Goal: Task Accomplishment & Management: Use online tool/utility

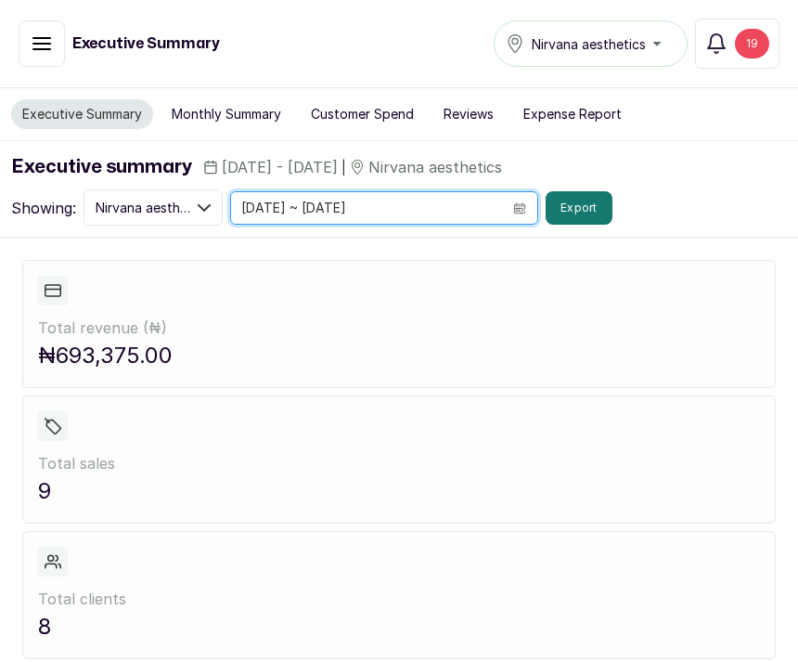
click at [273, 199] on input "[DATE] ~ [DATE]" at bounding box center [366, 208] width 271 height 32
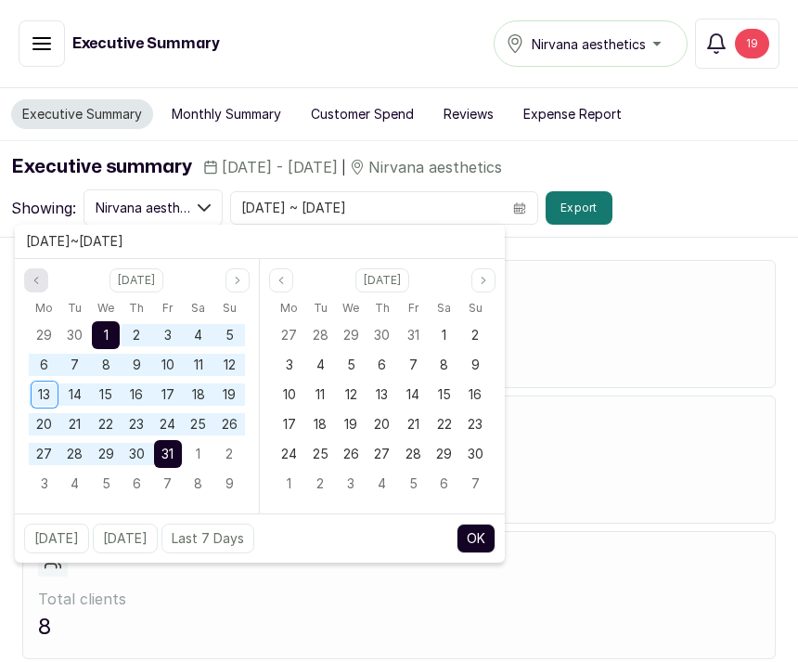
click at [40, 290] on button "Previous month" at bounding box center [36, 280] width 24 height 24
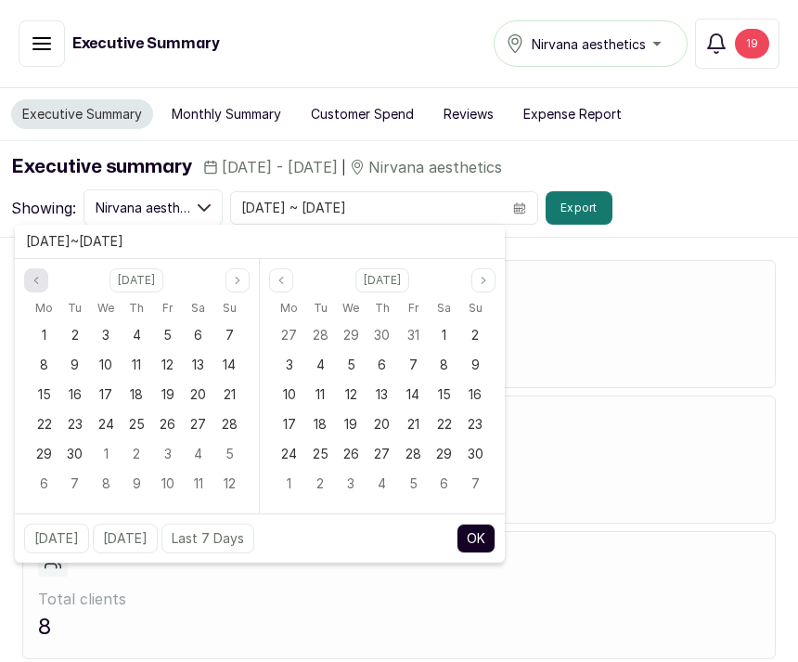
click at [40, 290] on button "Previous month" at bounding box center [36, 280] width 24 height 24
click at [135, 387] on span "14" at bounding box center [136, 394] width 13 height 16
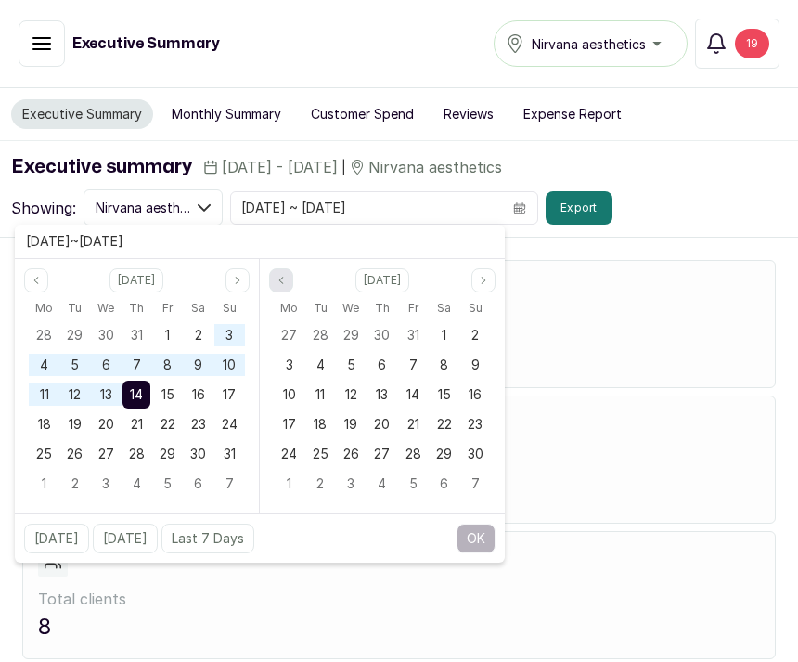
click at [274, 288] on button "Previous month" at bounding box center [281, 280] width 24 height 24
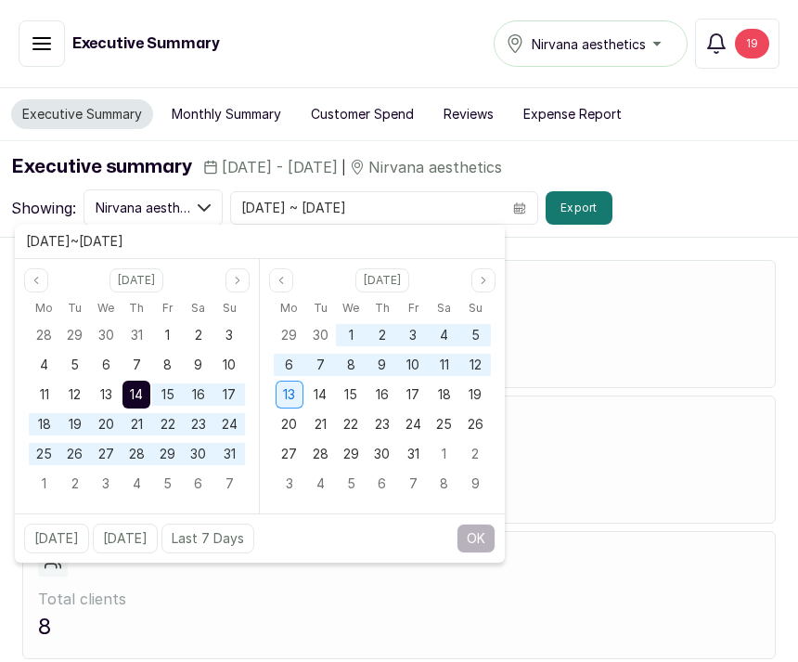
click at [296, 387] on div "13" at bounding box center [290, 395] width 28 height 28
click at [472, 546] on button "OK" at bounding box center [476, 538] width 39 height 30
type input "14/08/2025 ~ 13/10/2025"
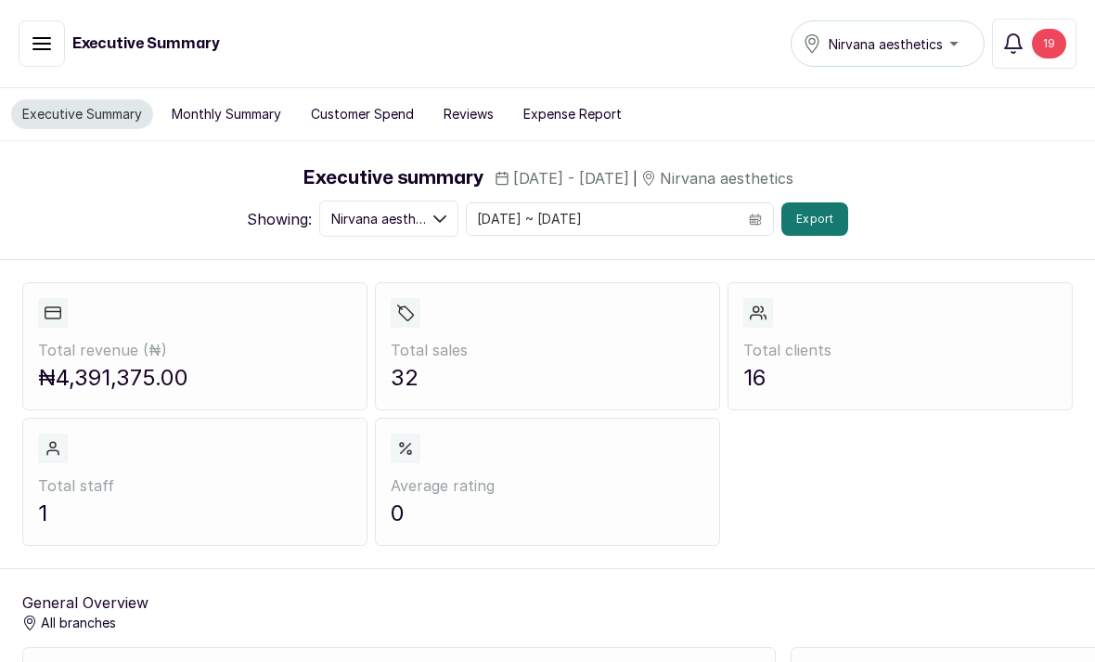
click at [384, 107] on button "Customer Spend" at bounding box center [362, 114] width 125 height 30
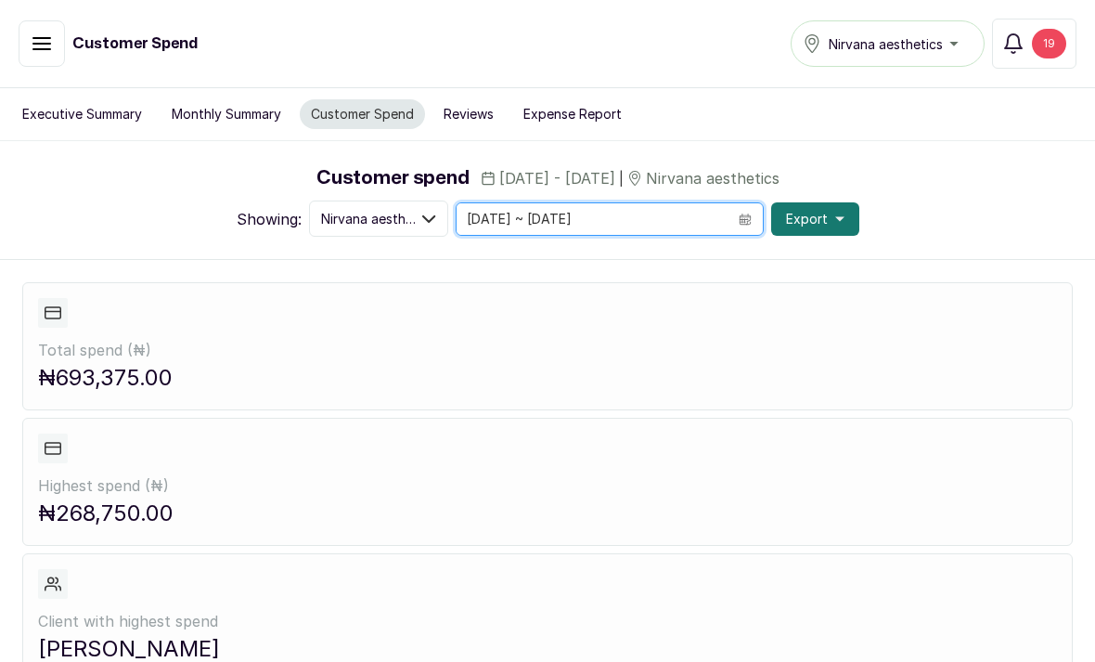
click at [562, 227] on input "[DATE] ~ [DATE]" at bounding box center [592, 219] width 271 height 32
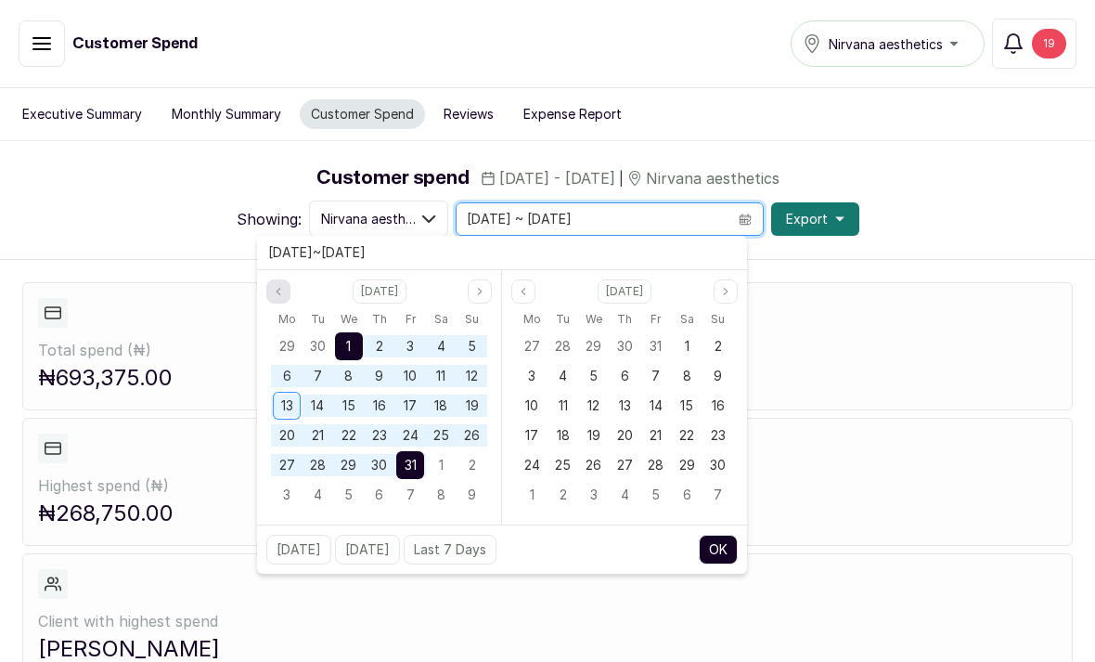
click at [289, 301] on button "Previous month" at bounding box center [278, 291] width 24 height 24
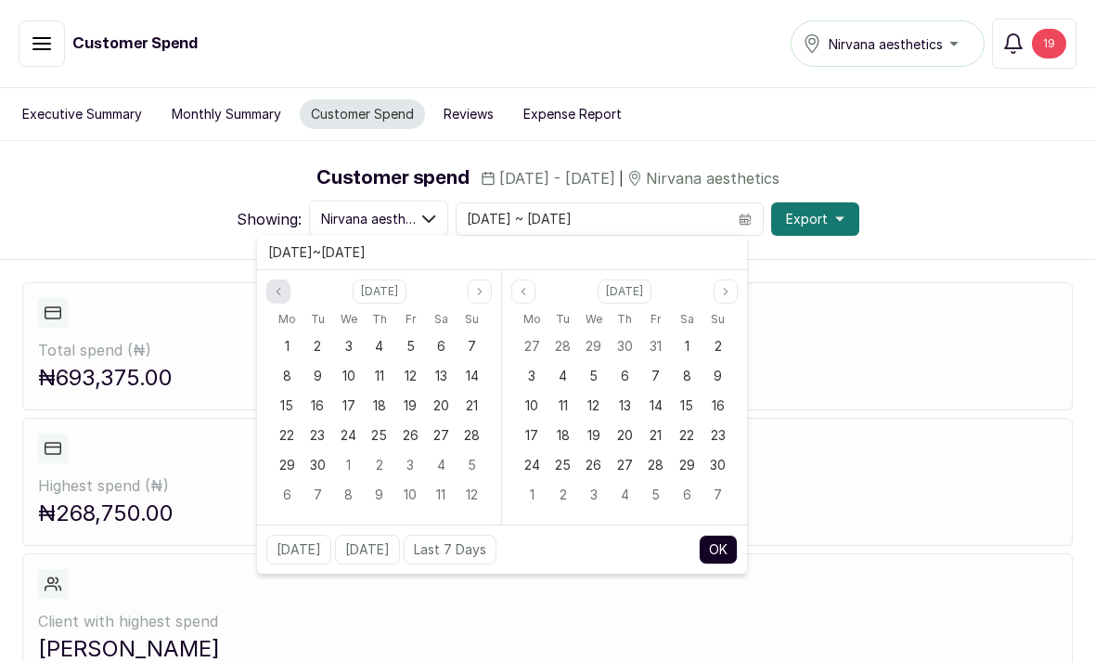
click at [287, 287] on button "Previous month" at bounding box center [278, 291] width 24 height 24
click at [383, 408] on span "14" at bounding box center [379, 405] width 13 height 16
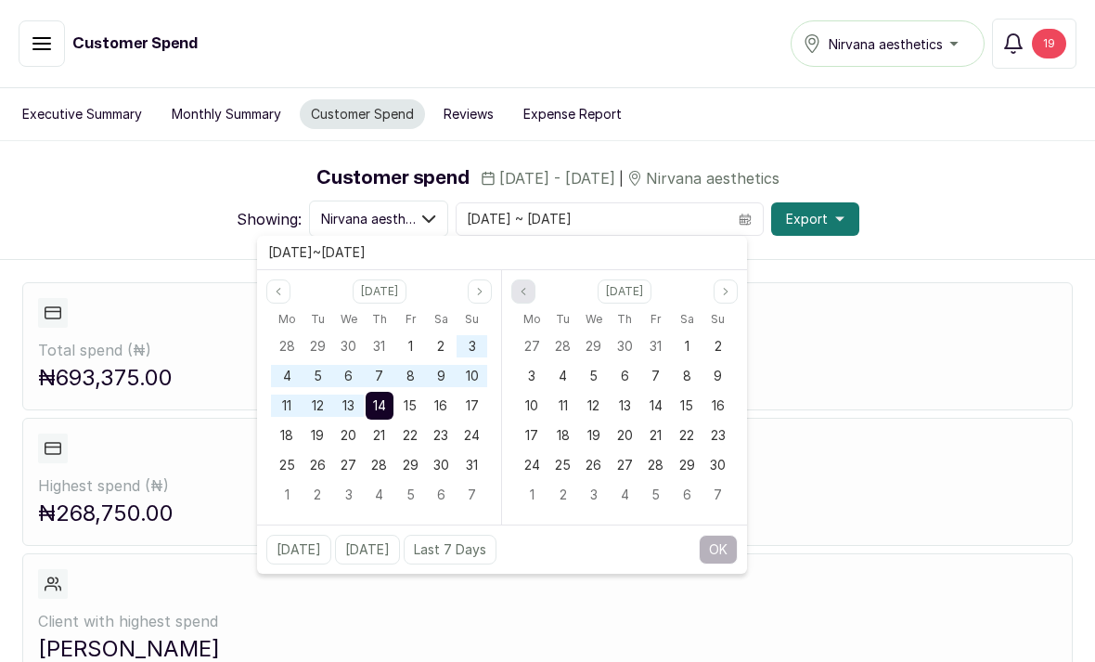
click at [530, 297] on button "Previous month" at bounding box center [523, 291] width 24 height 24
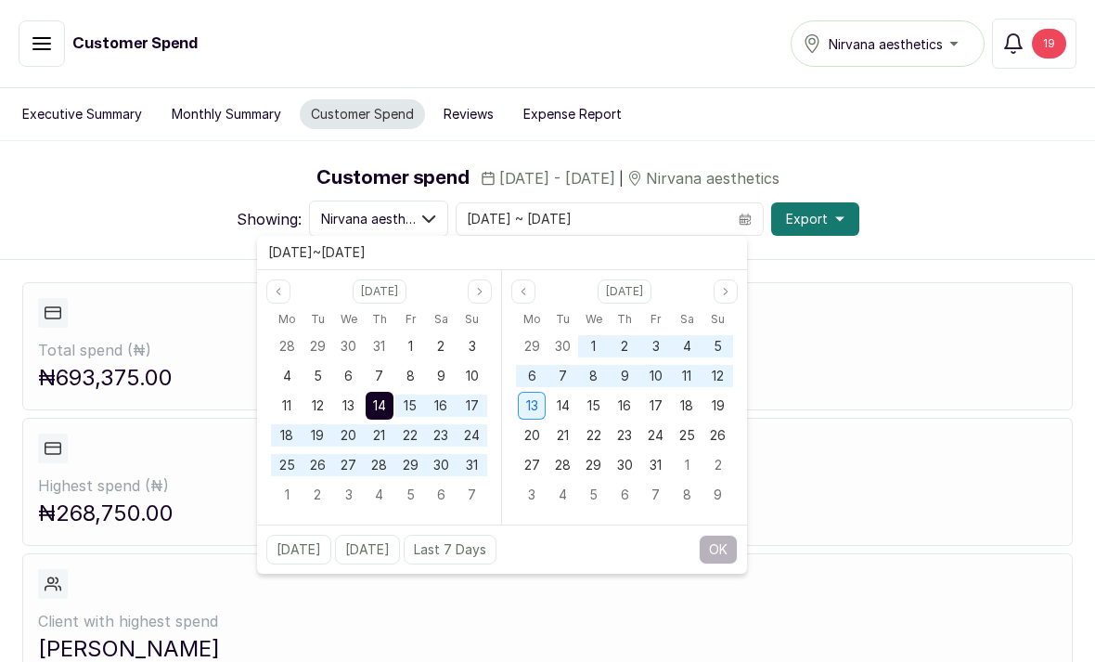
click at [535, 408] on span "13" at bounding box center [532, 405] width 12 height 16
click at [715, 555] on button "OK" at bounding box center [718, 550] width 39 height 30
type input "14/08/2025 ~ 13/10/2025"
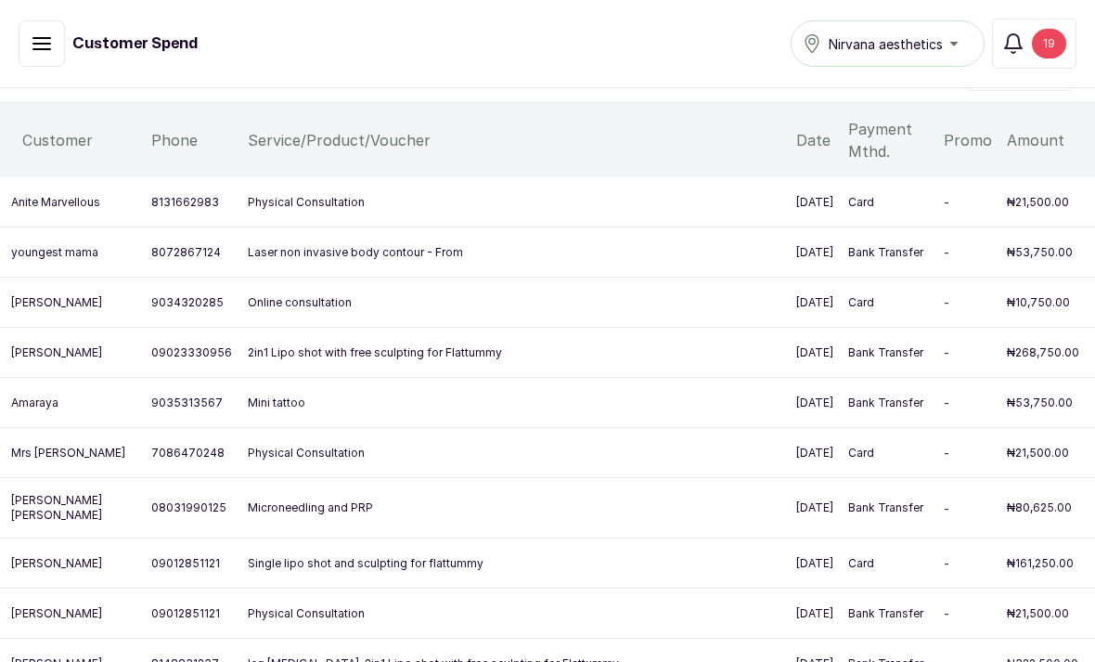
scroll to position [1529, 0]
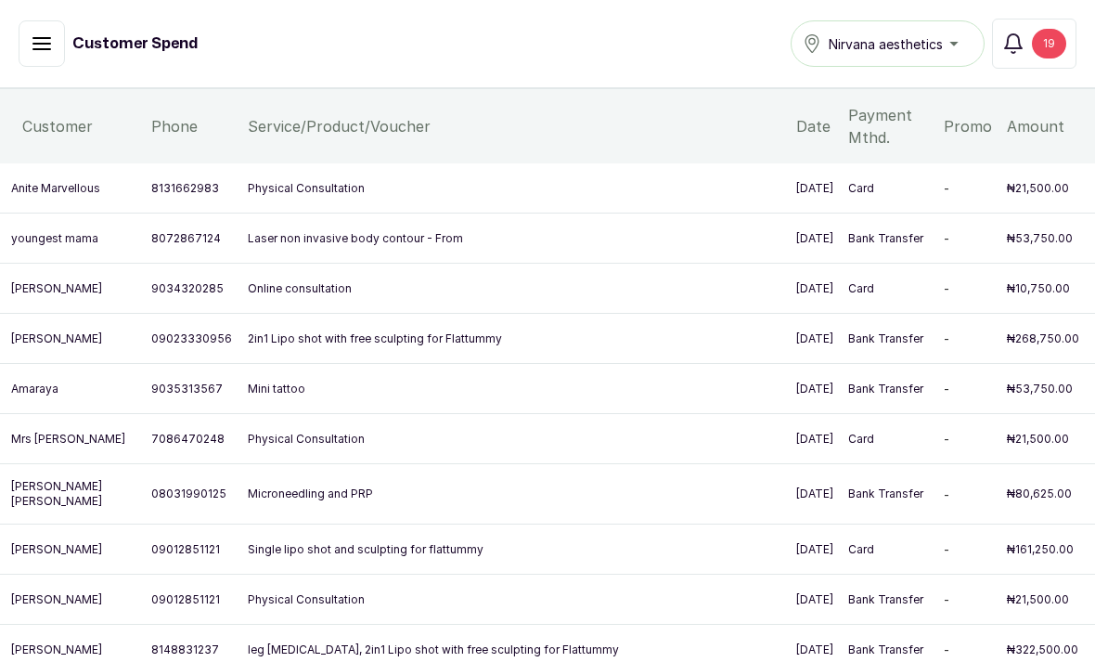
click at [797, 189] on p "₦21,500.00" at bounding box center [1047, 188] width 81 height 15
click at [797, 264] on td "₦53,750.00" at bounding box center [1048, 238] width 96 height 50
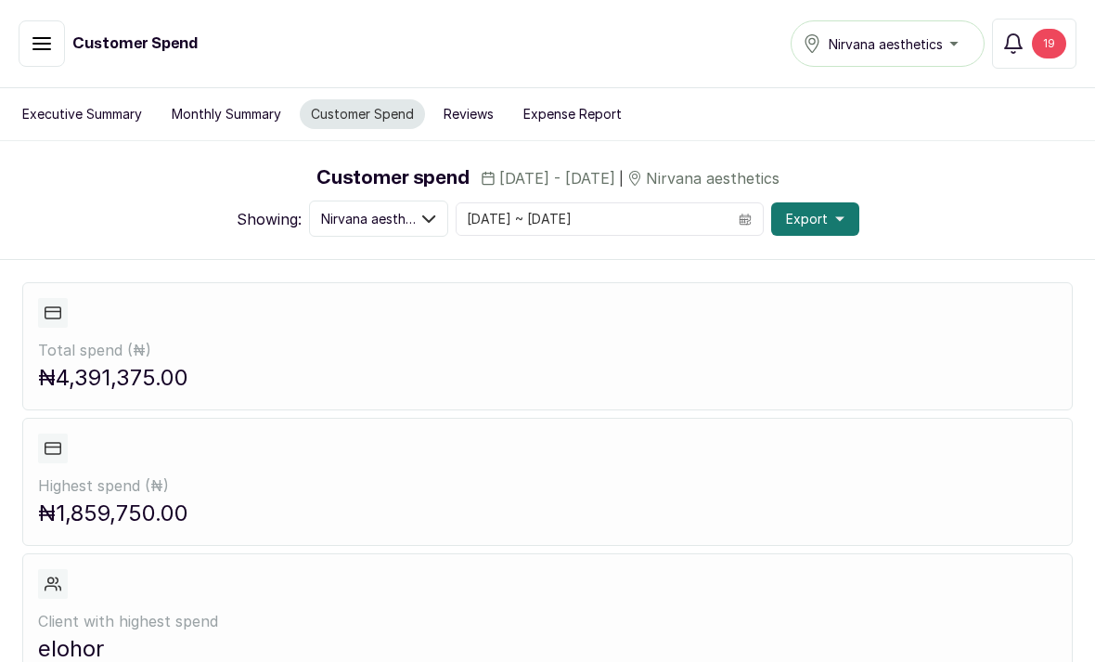
scroll to position [0, 0]
click at [797, 237] on div "Customer spend 14 Aug, 2025 - 13 Oct, 2025 | Nirvana aesthetics Showing: Nirvan…" at bounding box center [547, 200] width 1095 height 118
click at [797, 227] on button "Export" at bounding box center [815, 218] width 88 height 33
click at [724, 316] on span "As xlsx" at bounding box center [755, 306] width 178 height 22
drag, startPoint x: 901, startPoint y: 6, endPoint x: -1, endPoint y: -1, distance: 902.1
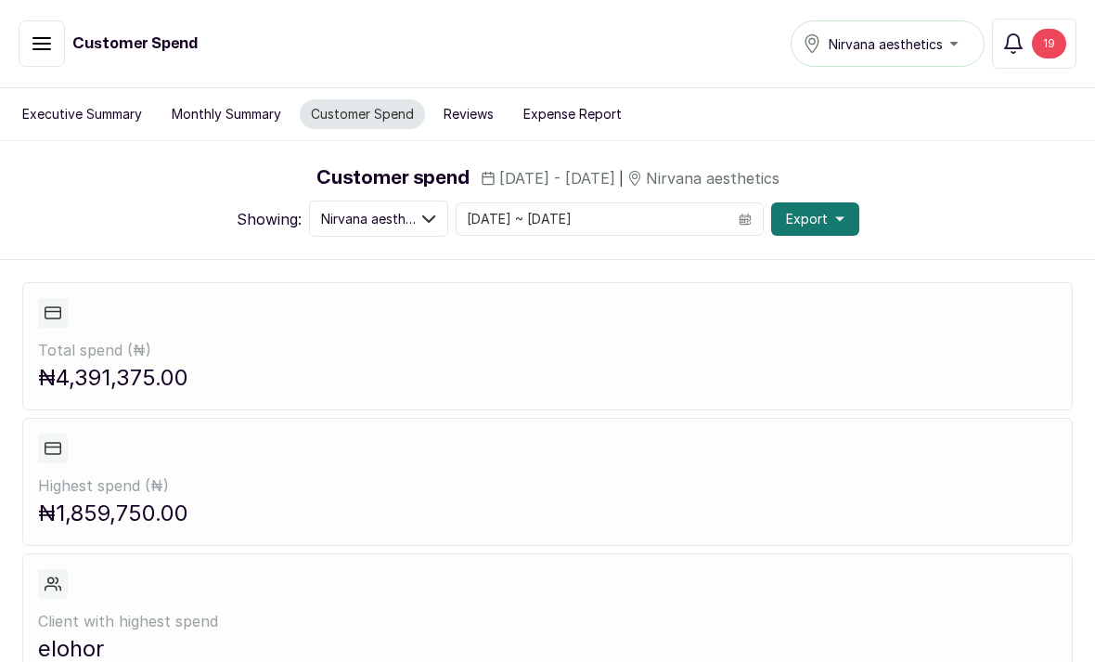
click at [0, 0] on html "Ne Nancy erhirhie Home Calendar Sales Staff Clients Wallet Messaging Rewards Ca…" at bounding box center [547, 338] width 1095 height 676
